Goal: Check status: Check status

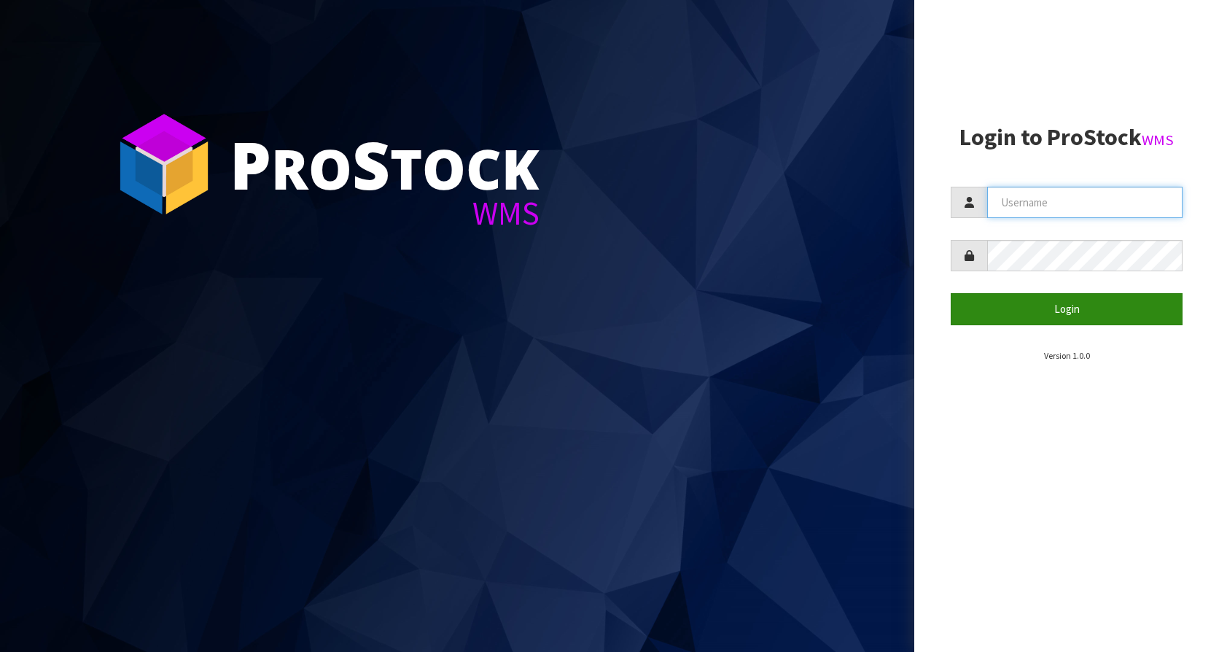
type input "KitchenAid"
click at [1027, 307] on button "Login" at bounding box center [1067, 308] width 232 height 31
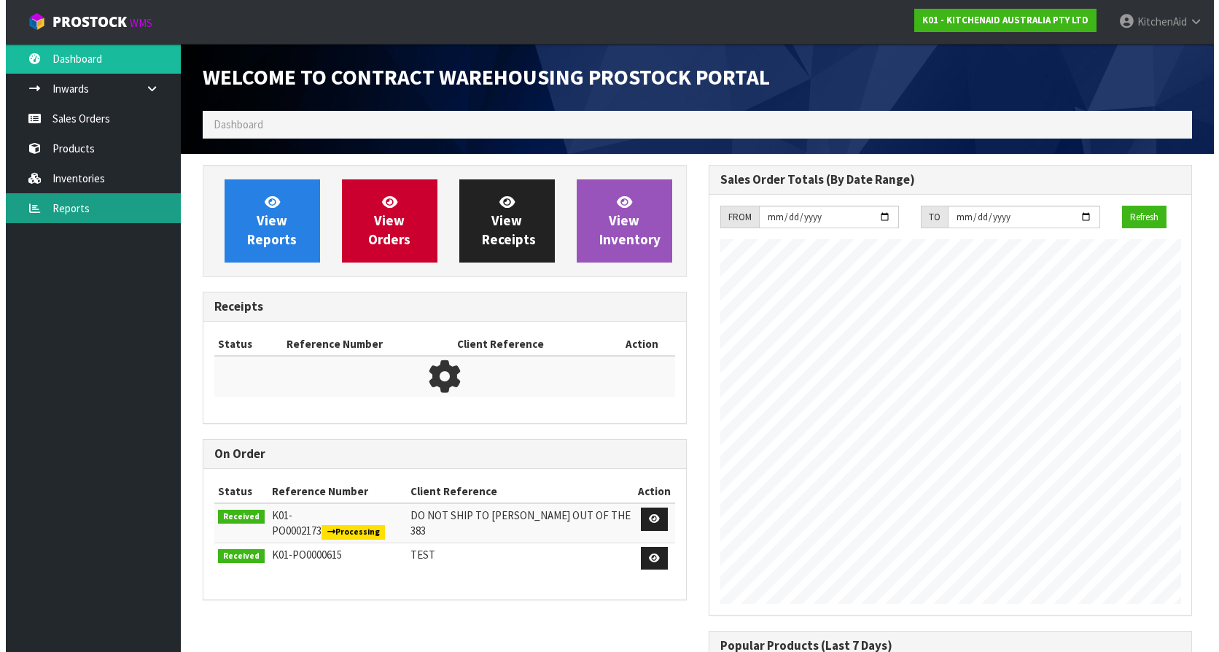
scroll to position [808, 505]
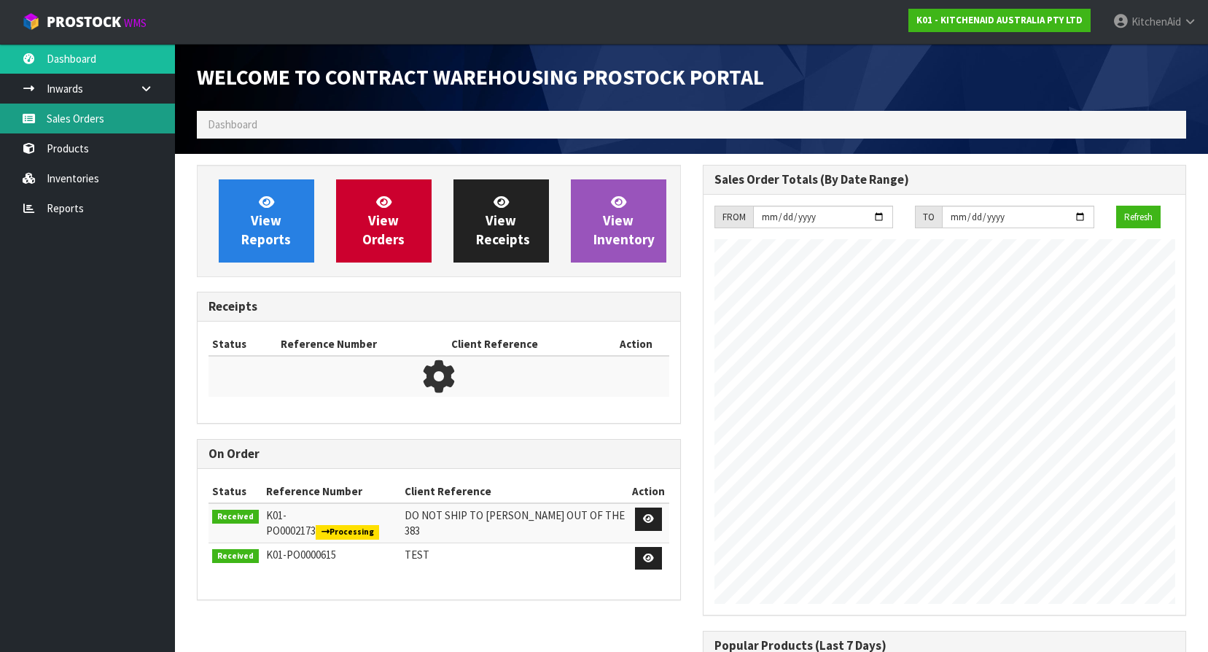
click at [69, 120] on link "Sales Orders" at bounding box center [87, 119] width 175 height 30
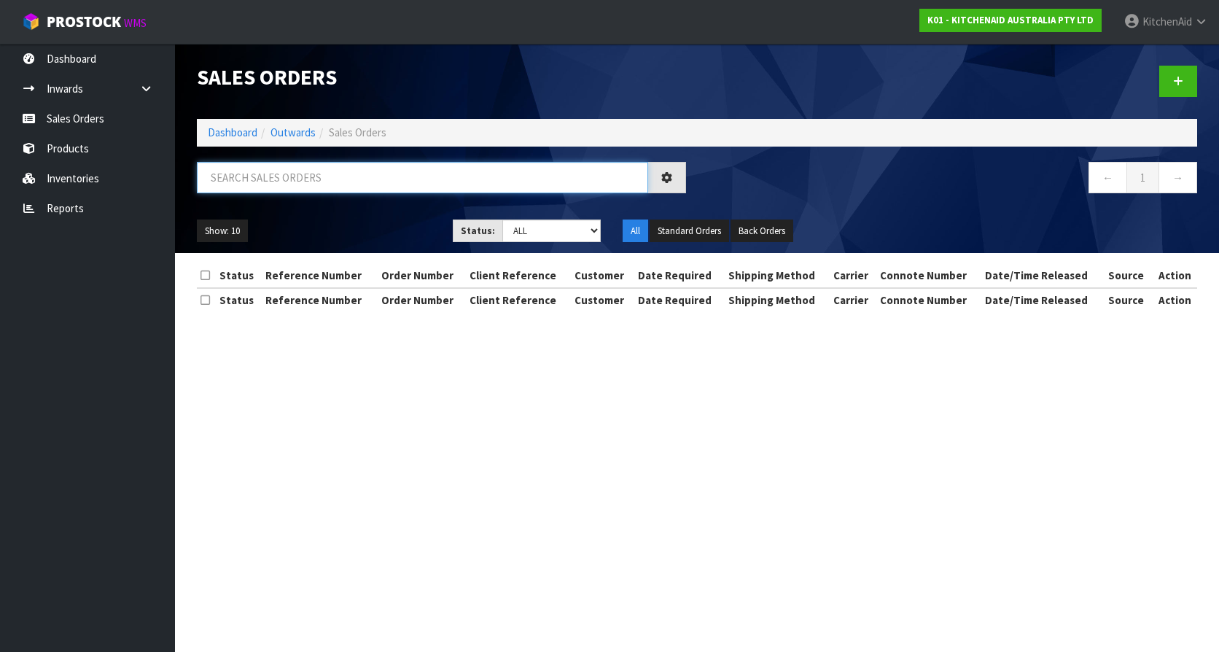
click at [268, 182] on input "text" at bounding box center [422, 177] width 451 height 31
paste input "KAAA-29667"
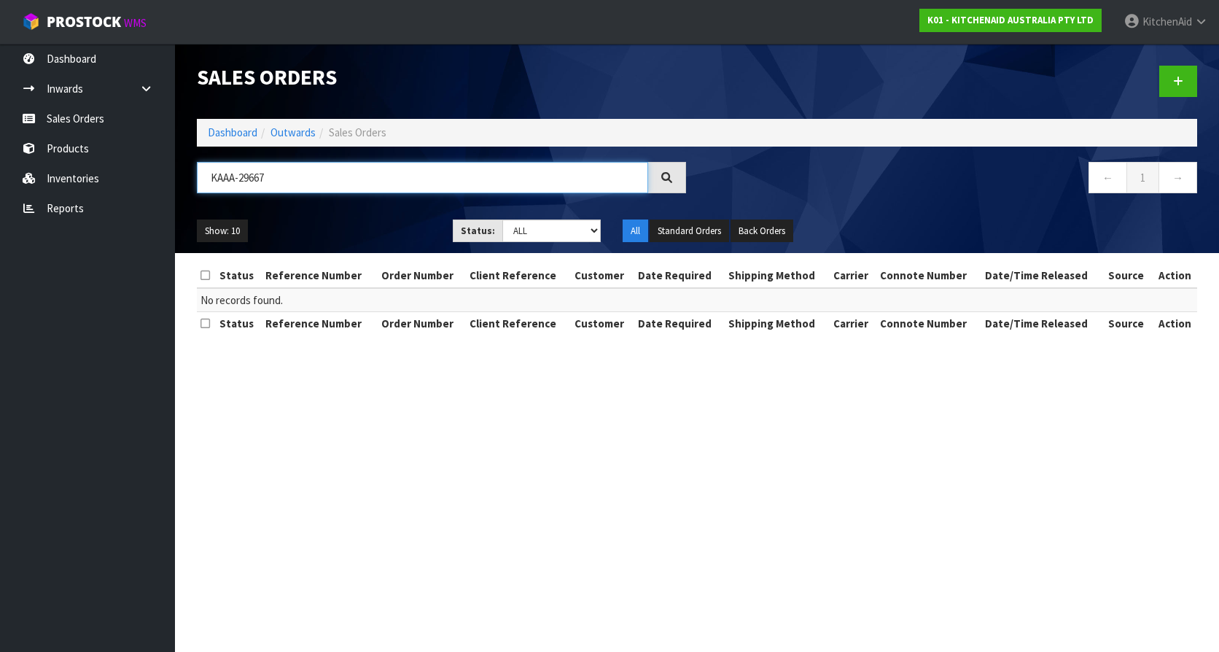
drag, startPoint x: 353, startPoint y: 181, endPoint x: -8, endPoint y: 184, distance: 360.9
click at [0, 184] on html "Toggle navigation ProStock WMS K01 - KITCHENAID AUSTRALIA PTY LTD [GEOGRAPHIC_D…" at bounding box center [609, 326] width 1219 height 652
paste input "0000011904"
type input "0000011904"
